Goal: Task Accomplishment & Management: Use online tool/utility

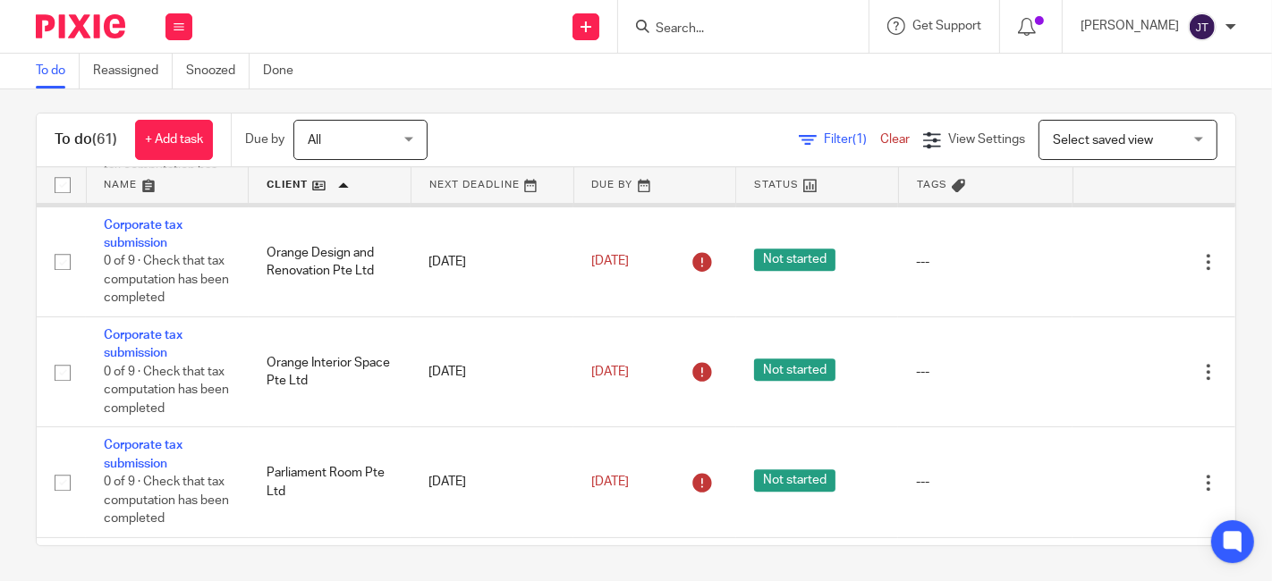
scroll to position [4402, 0]
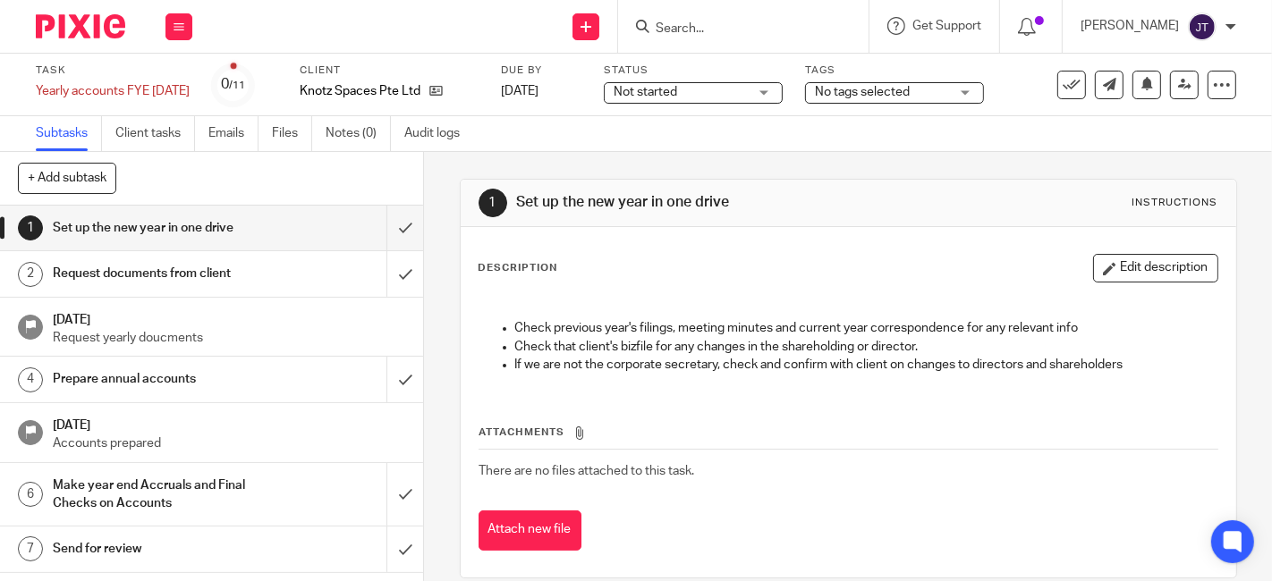
click at [173, 269] on h1 "Request documents from client" at bounding box center [158, 273] width 211 height 27
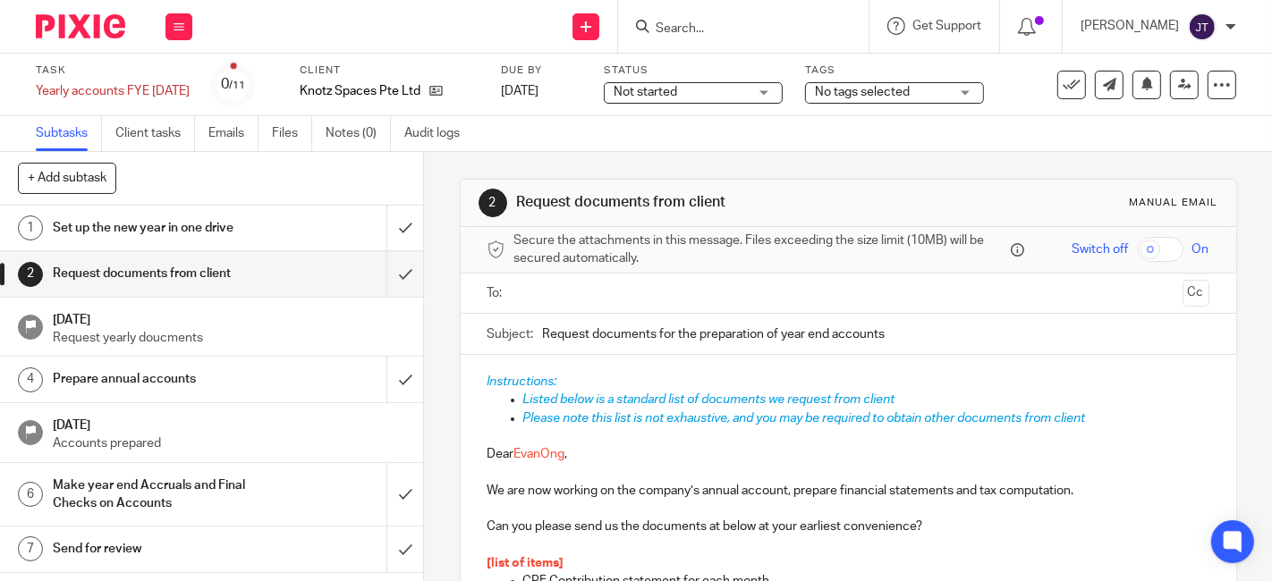
scroll to position [199, 0]
